Goal: Task Accomplishment & Management: Manage account settings

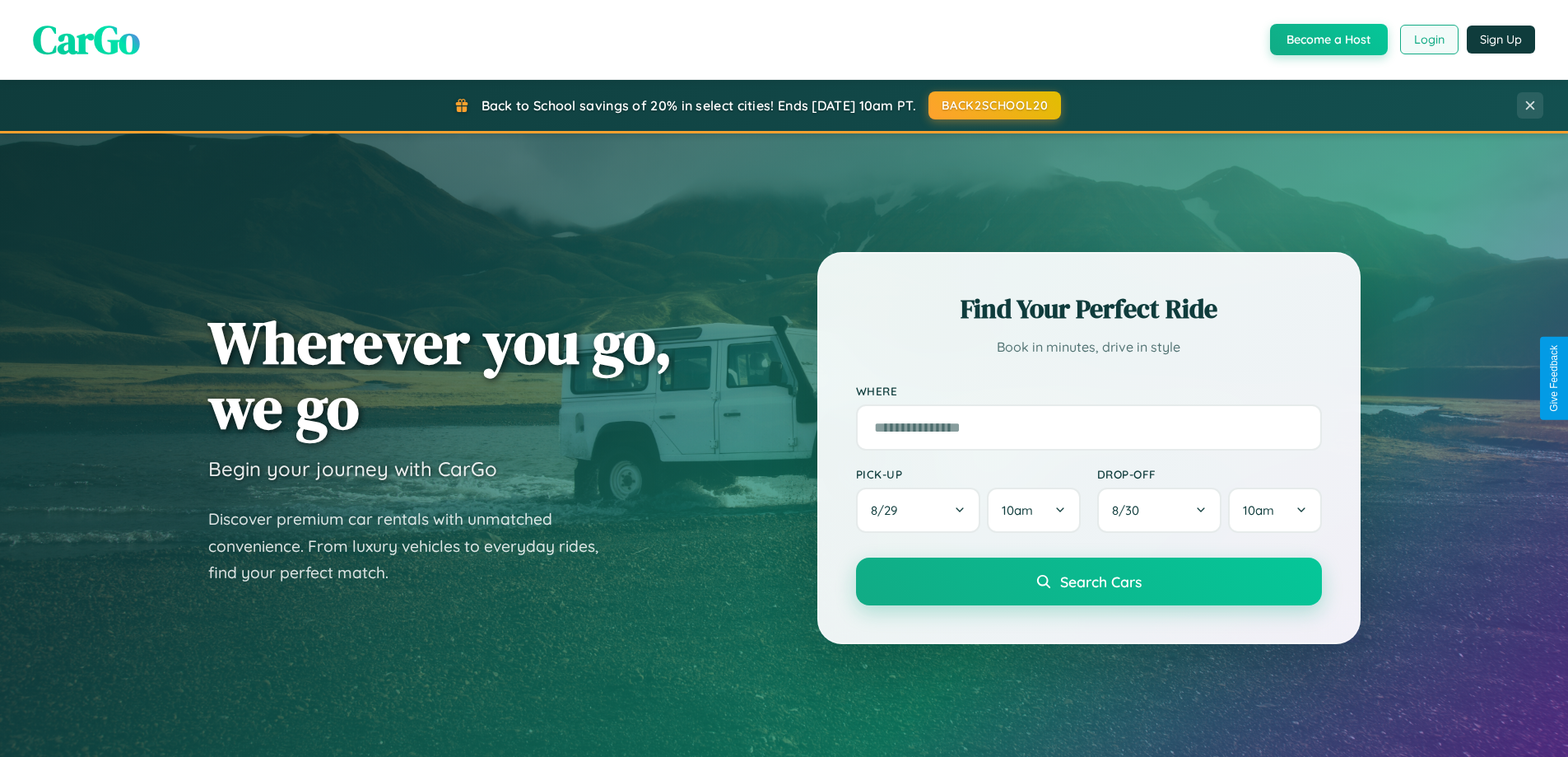
click at [1428, 40] on button "Login" at bounding box center [1429, 40] width 58 height 30
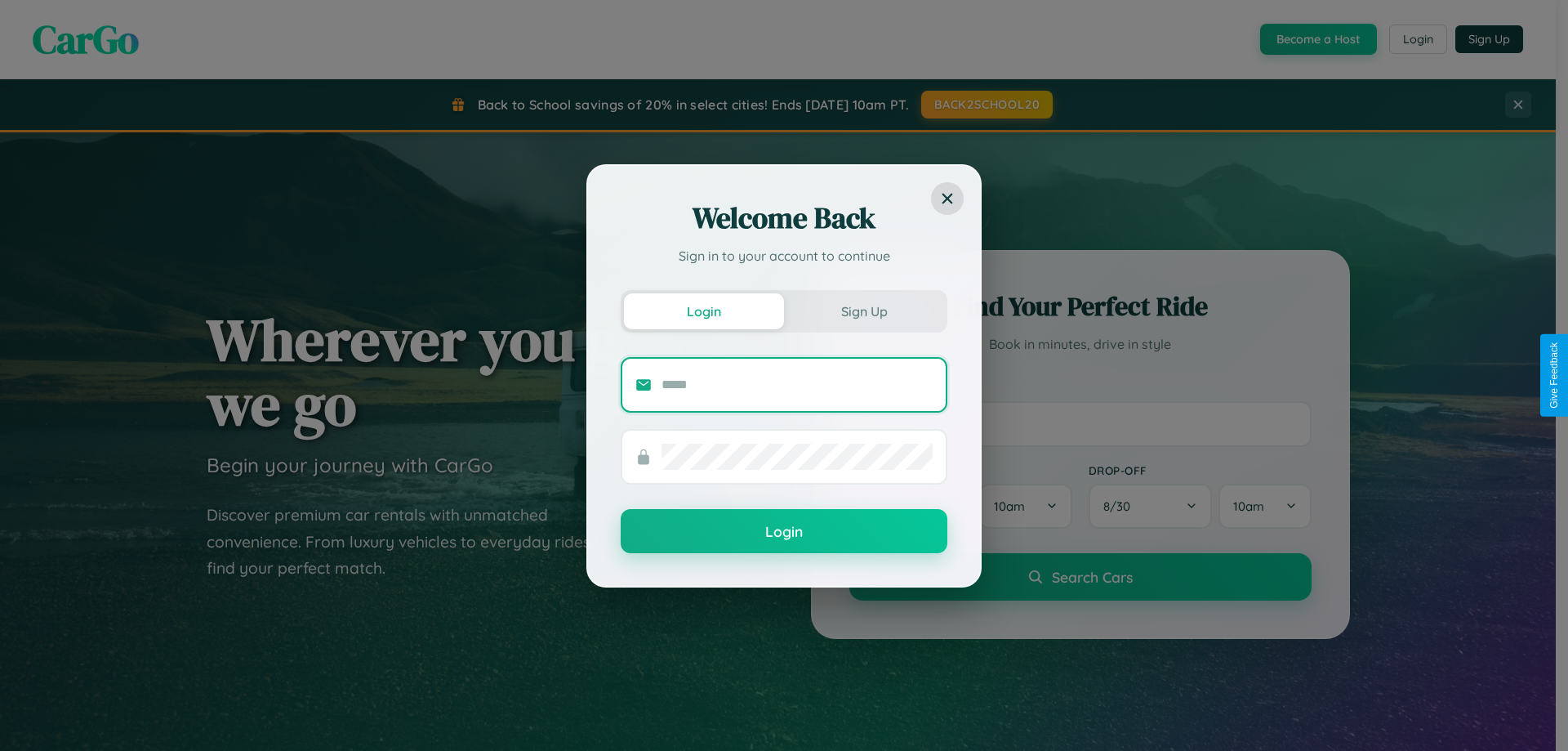
click at [797, 384] on input "text" at bounding box center [796, 385] width 271 height 26
type input "**********"
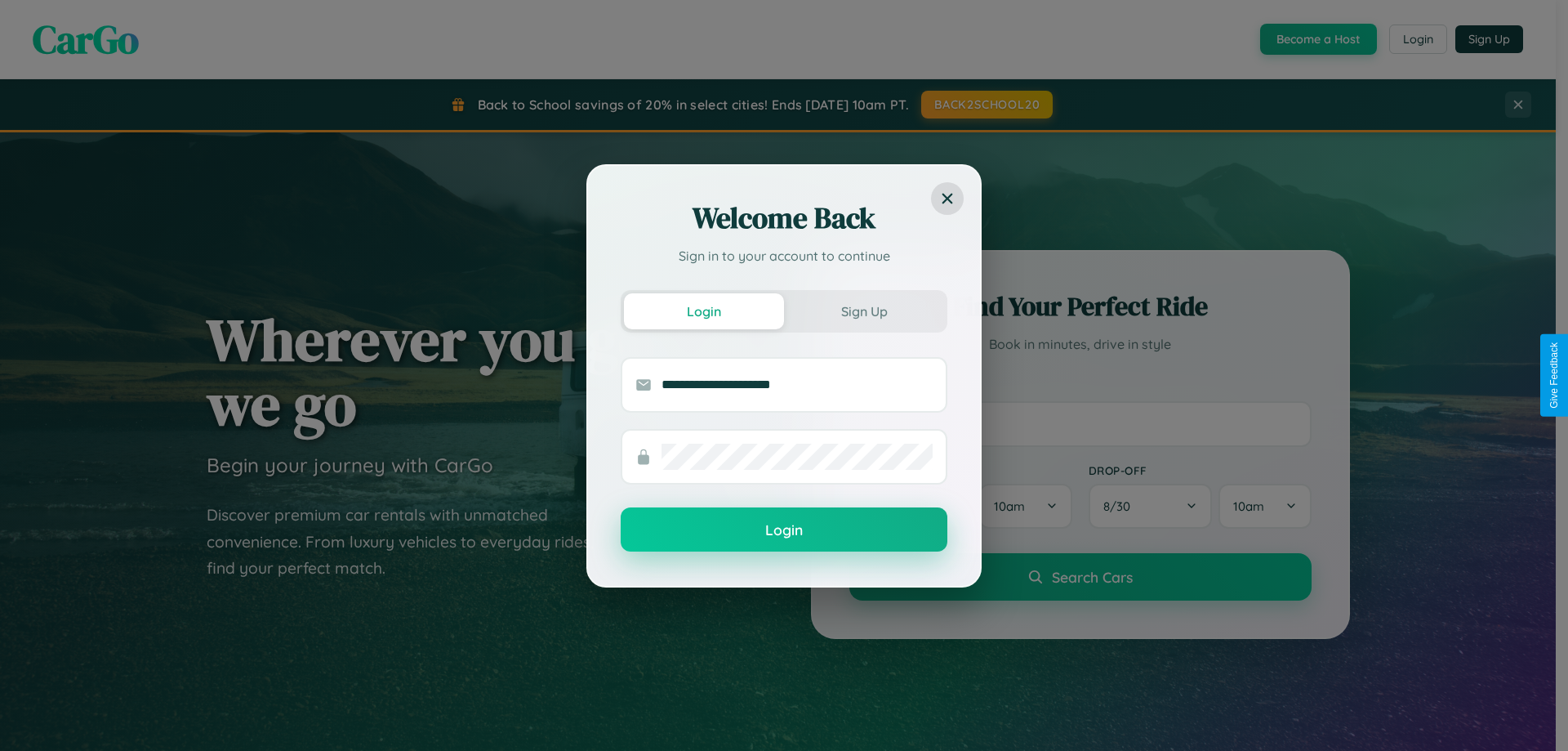
click at [784, 530] on button "Login" at bounding box center [784, 529] width 327 height 44
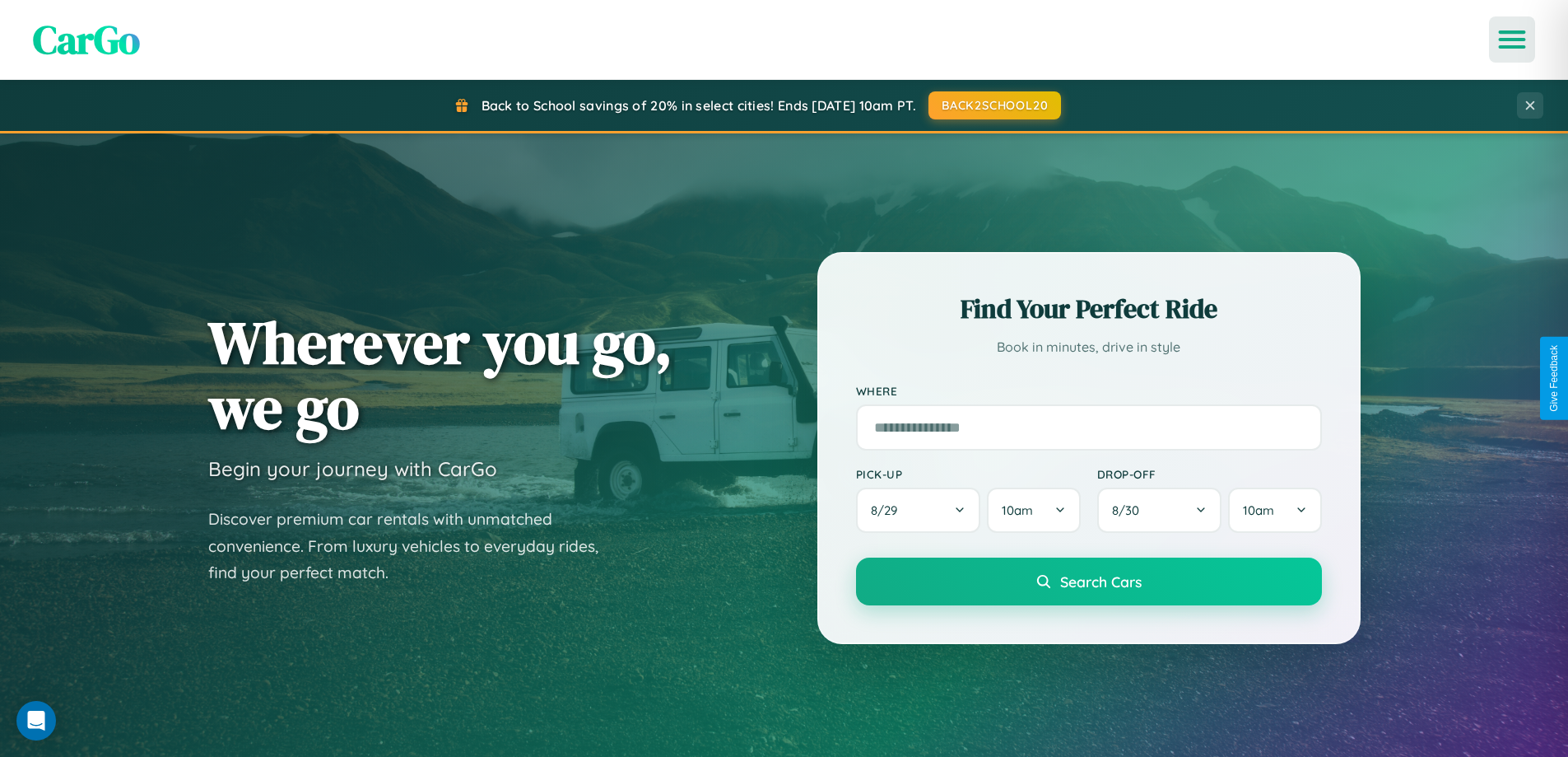
click at [1512, 40] on icon "Open menu" at bounding box center [1512, 39] width 24 height 15
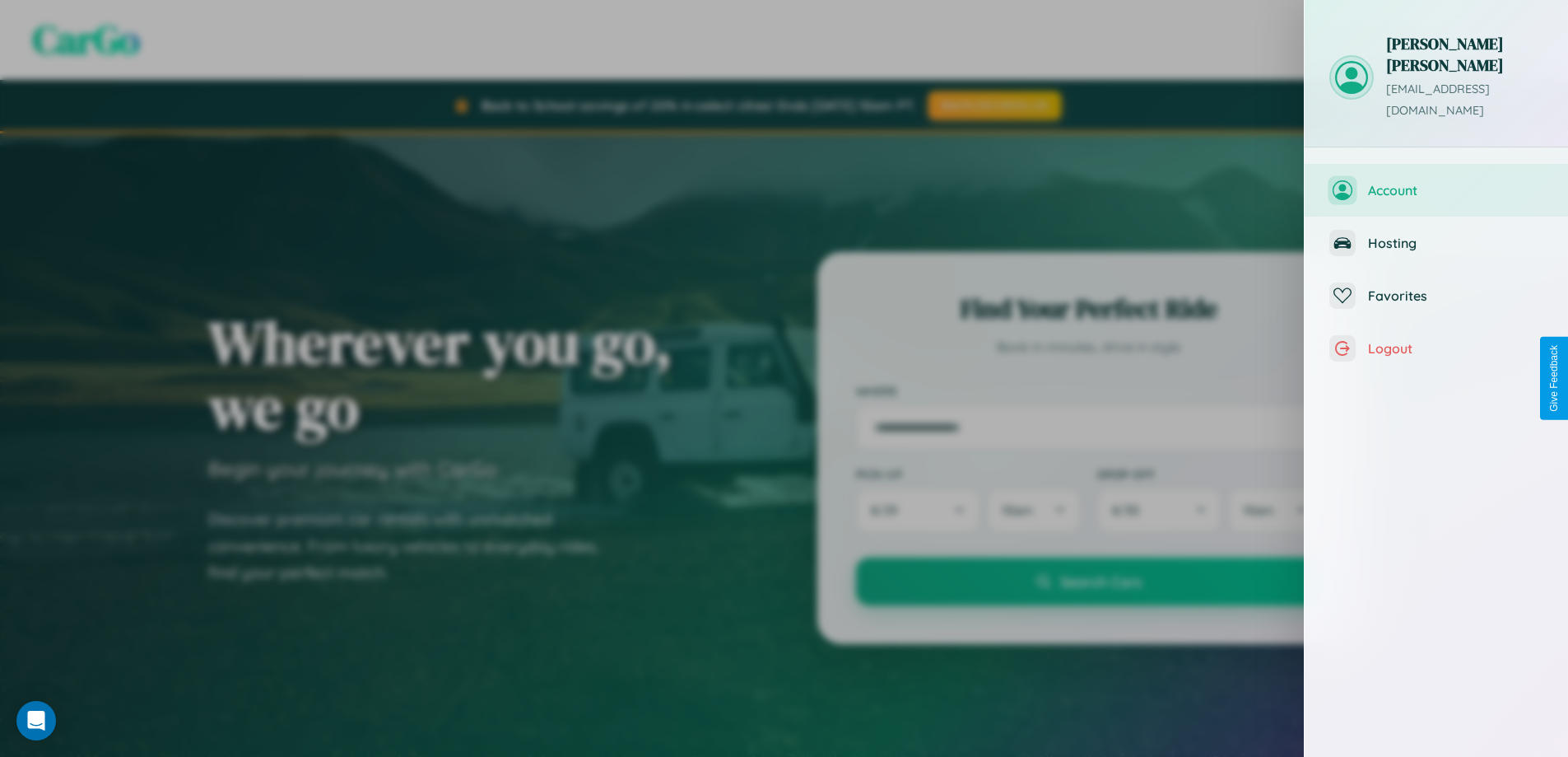
click at [1436, 182] on span "Account" at bounding box center [1456, 190] width 175 height 17
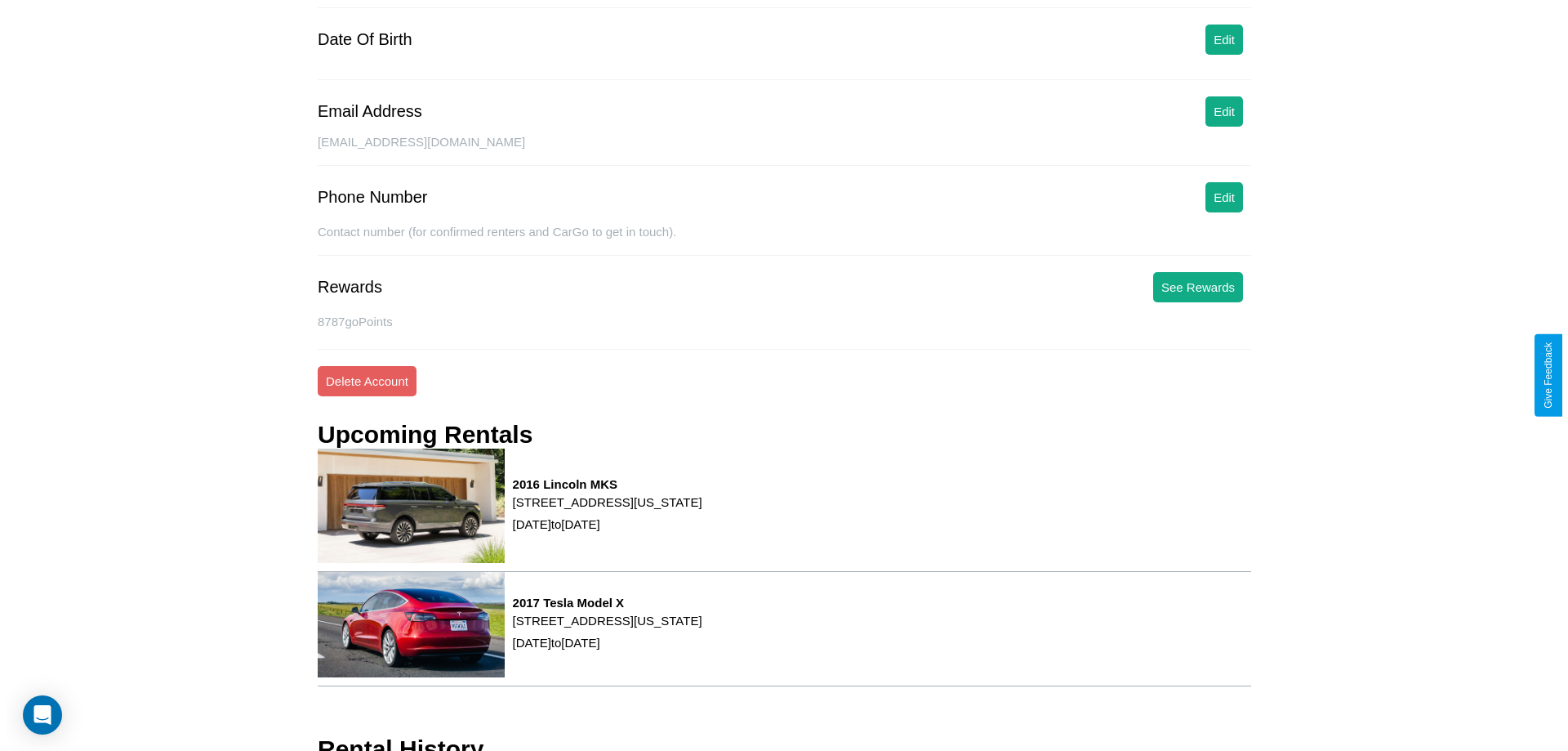
scroll to position [208, 0]
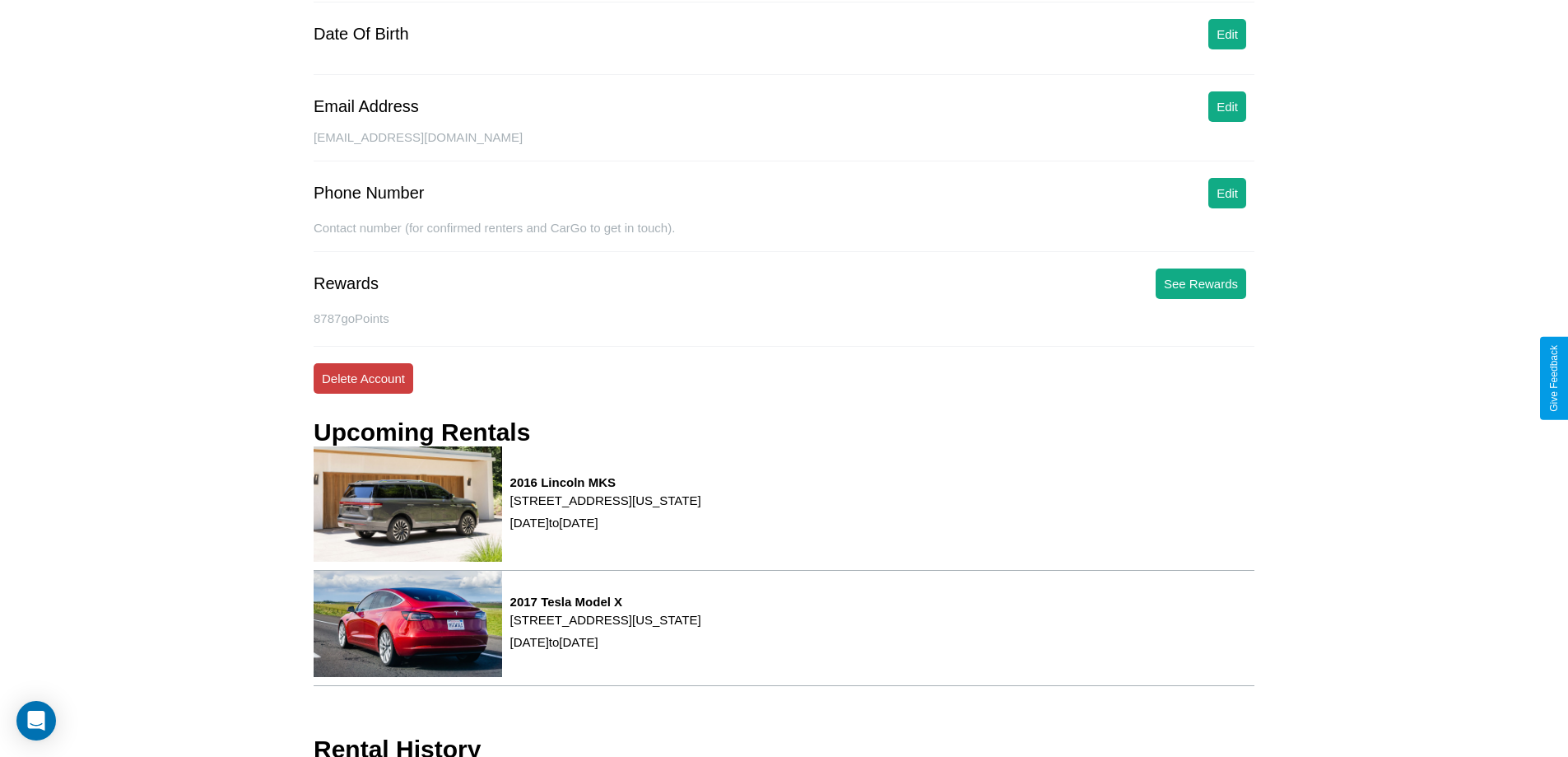
click at [363, 378] on button "Delete Account" at bounding box center [363, 378] width 100 height 30
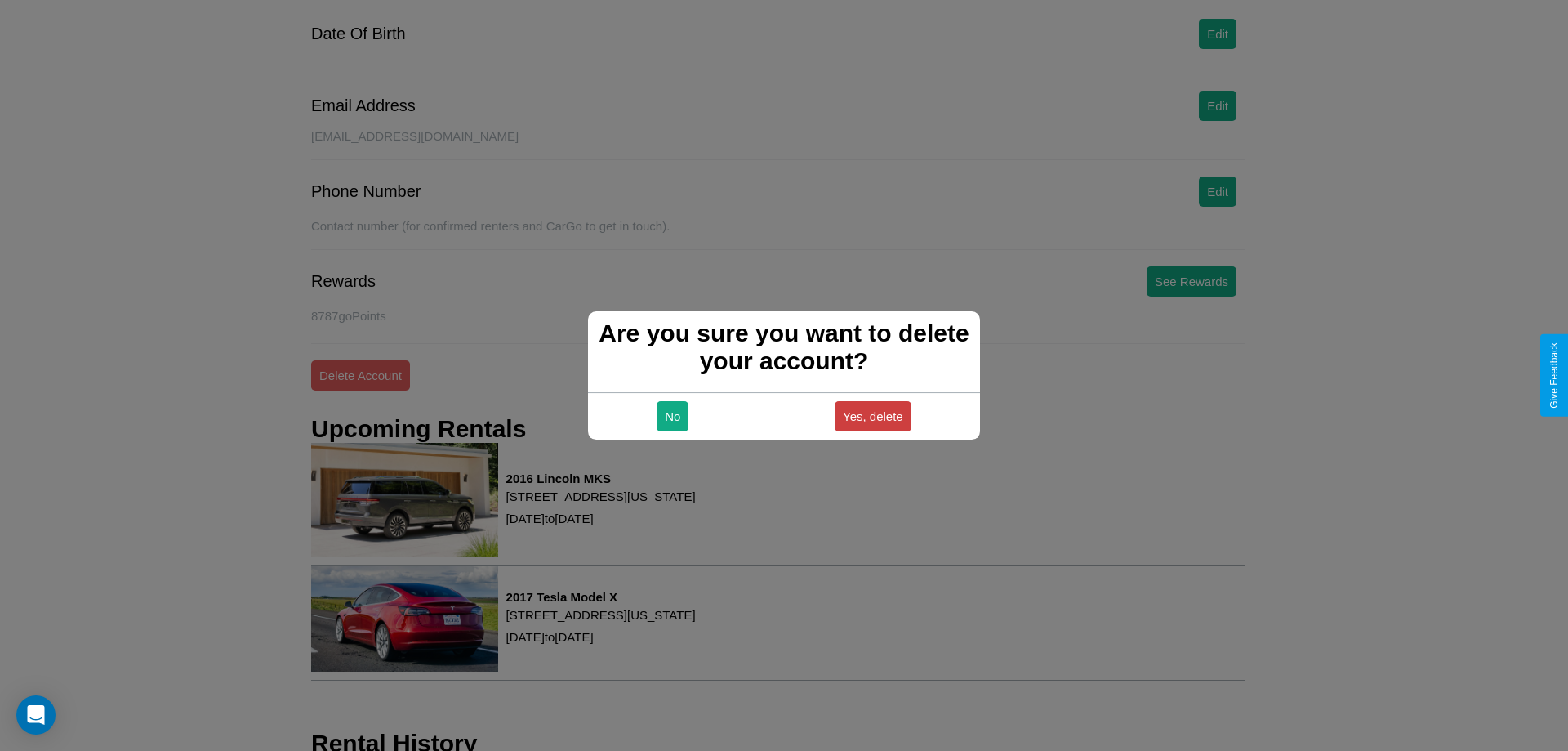
click at [873, 416] on button "Yes, delete" at bounding box center [873, 416] width 77 height 30
